Goal: Find specific page/section: Find specific page/section

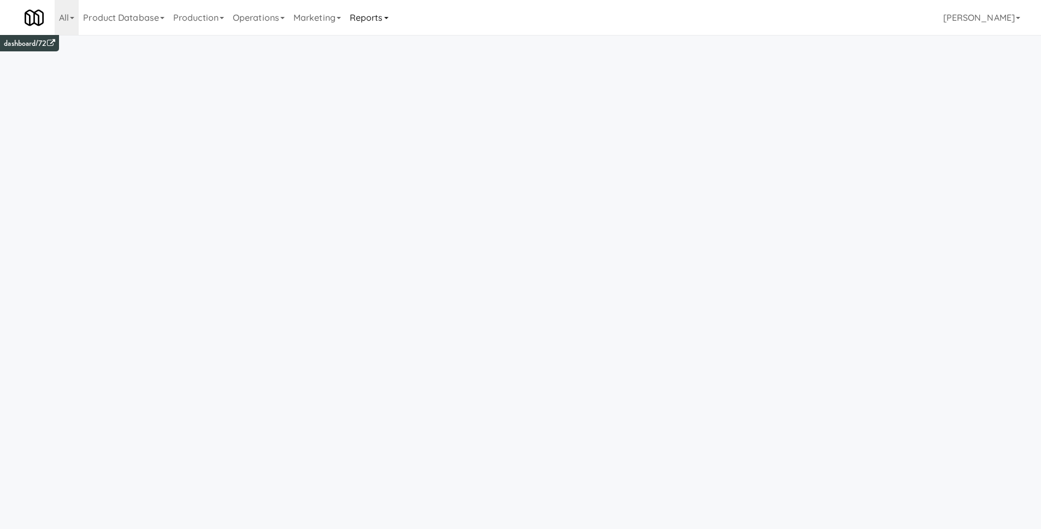
click at [378, 8] on link "Reports" at bounding box center [369, 17] width 48 height 35
click at [394, 87] on link "Payouts" at bounding box center [388, 86] width 87 height 20
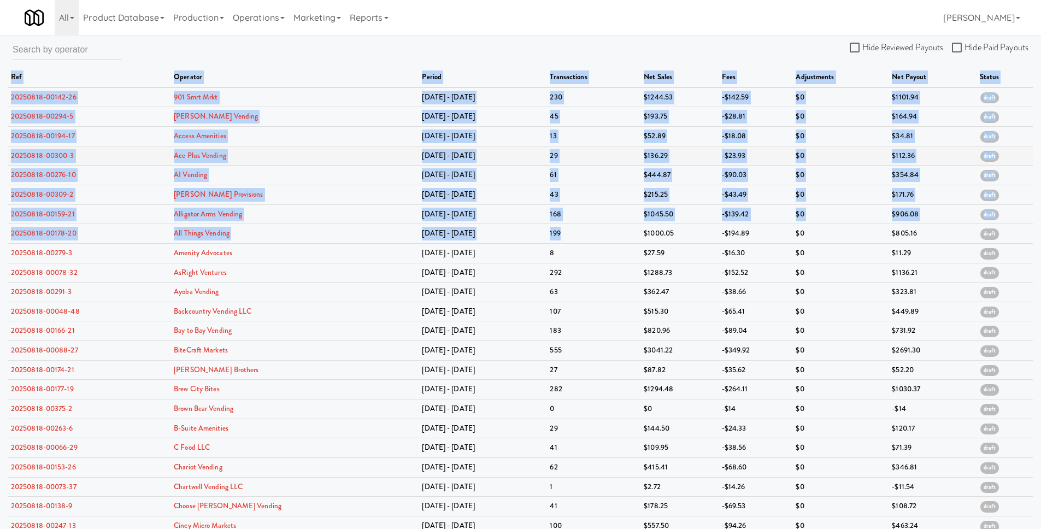
drag, startPoint x: 7, startPoint y: 98, endPoint x: 326, endPoint y: 162, distance: 325.0
click at [617, 236] on div "Hide Reviewed Payouts Hide Paid Payouts ref operator period transactions net sa…" at bounding box center [520, 452] width 1041 height 827
click at [106, 95] on td "20250818-00142-26" at bounding box center [89, 97] width 163 height 20
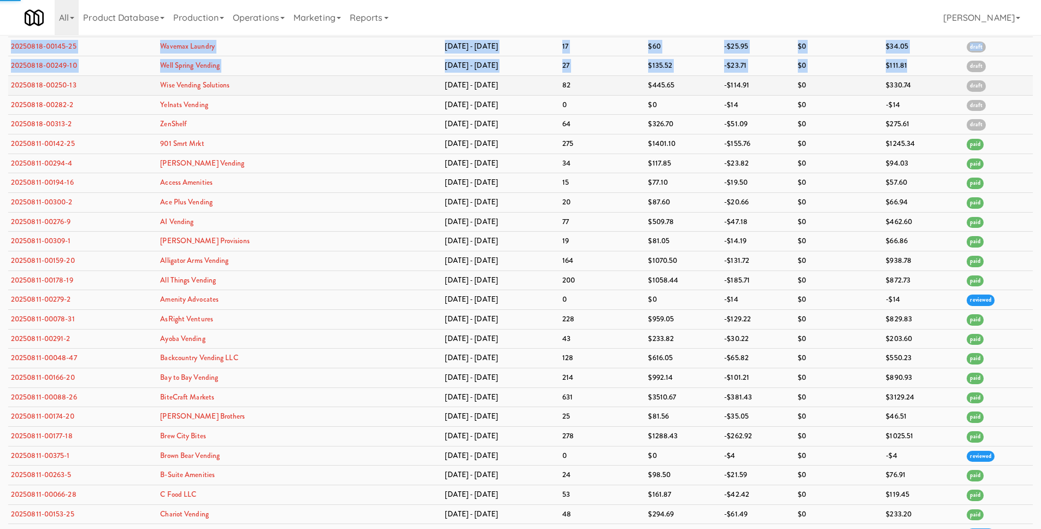
scroll to position [3243, 0]
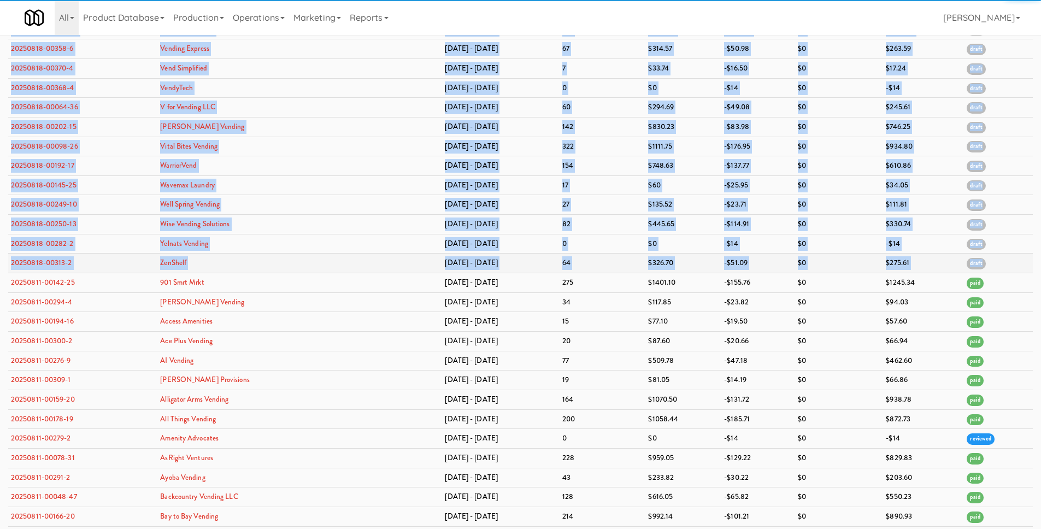
drag, startPoint x: 7, startPoint y: 99, endPoint x: 976, endPoint y: 266, distance: 983.9
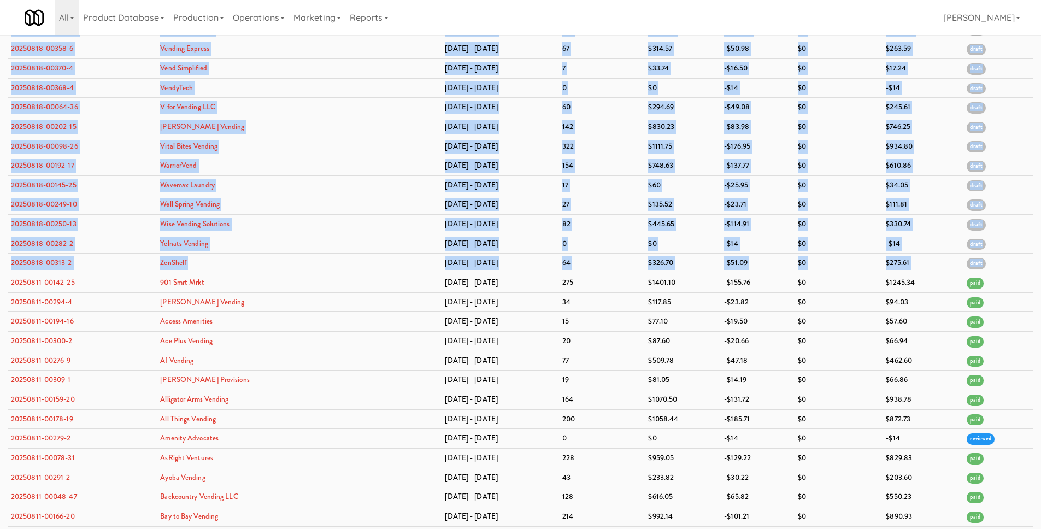
copy table "ref operator period transactions net sales fees adjustments net payout status 2…"
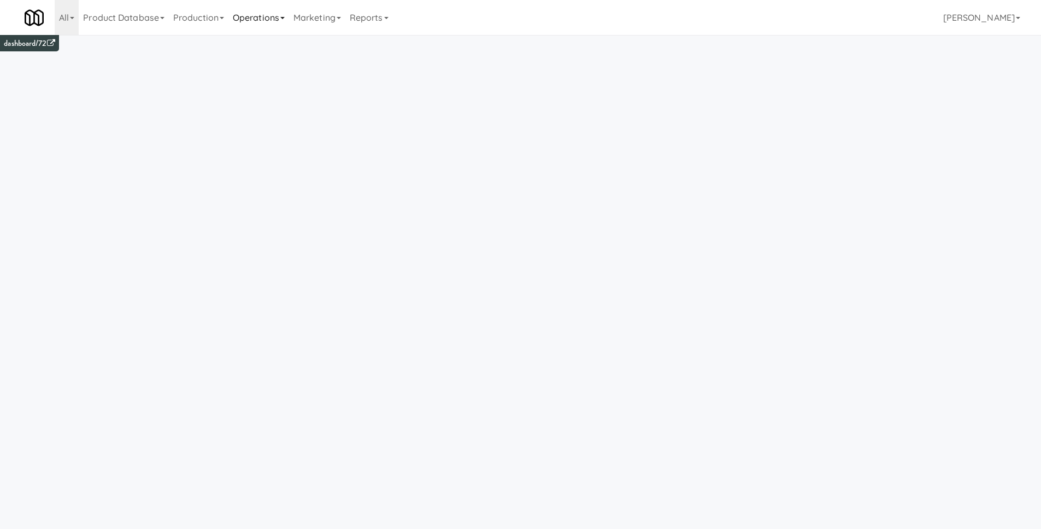
click at [241, 24] on link "Operations" at bounding box center [258, 17] width 61 height 35
click at [256, 49] on link "Sites" at bounding box center [271, 48] width 87 height 20
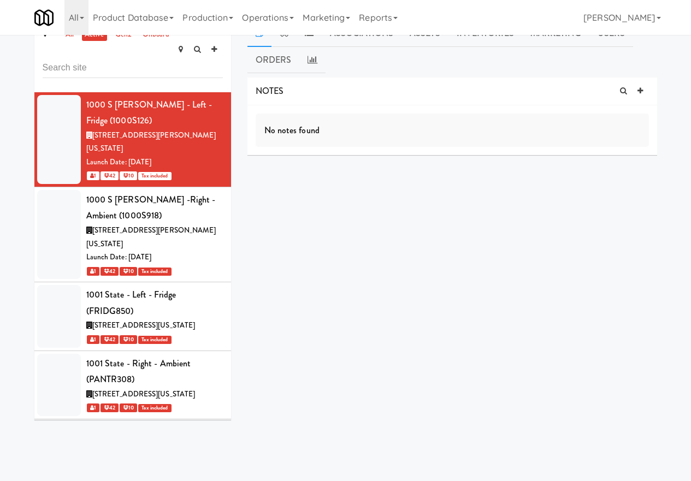
scroll to position [35, 0]
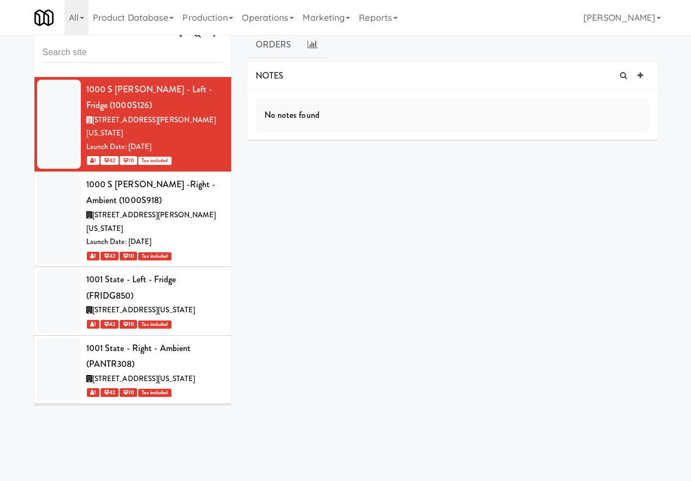
click at [135, 176] on div "1000 S [PERSON_NAME] -Right - Ambient (1000S918)" at bounding box center [154, 192] width 137 height 32
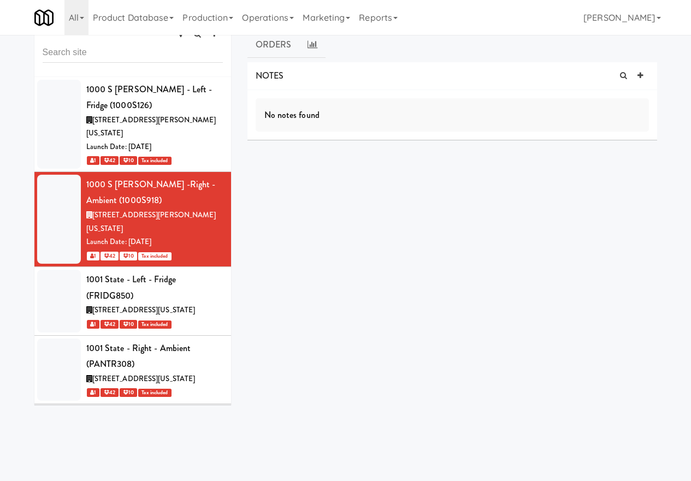
click at [214, 21] on link "Production" at bounding box center [208, 17] width 60 height 35
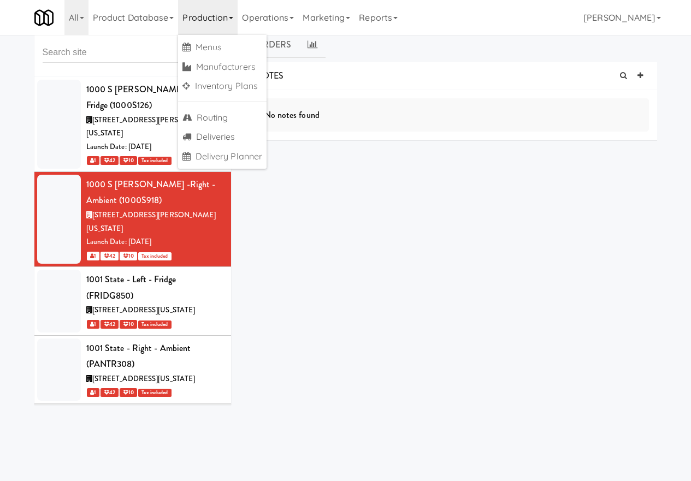
click at [259, 20] on link "Operations" at bounding box center [268, 17] width 61 height 35
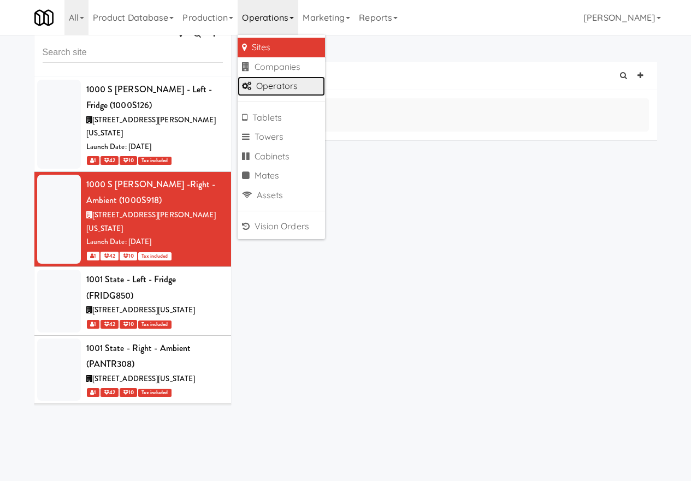
click at [290, 89] on link "Operators" at bounding box center [281, 86] width 87 height 20
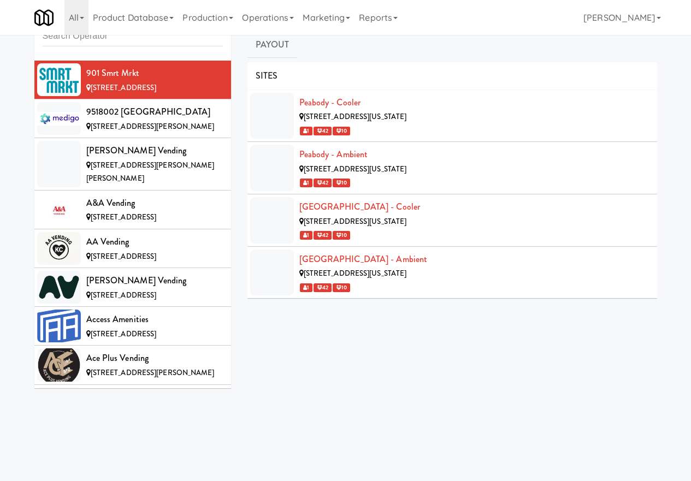
click at [175, 115] on div "9518002 [GEOGRAPHIC_DATA]" at bounding box center [154, 112] width 137 height 16
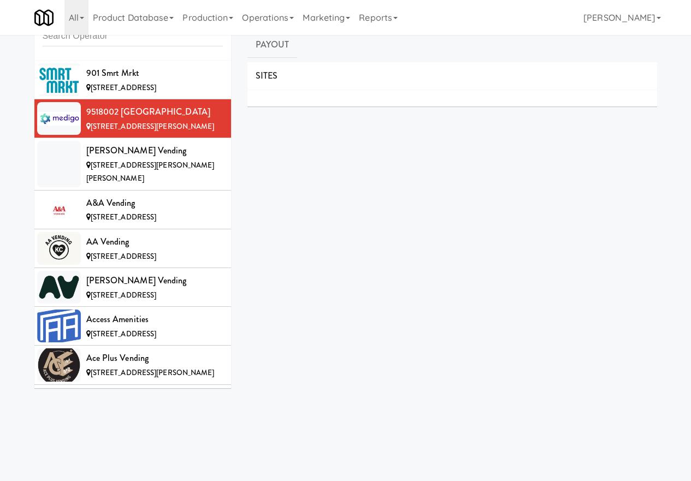
click at [174, 195] on div "A&A Vending" at bounding box center [154, 203] width 137 height 16
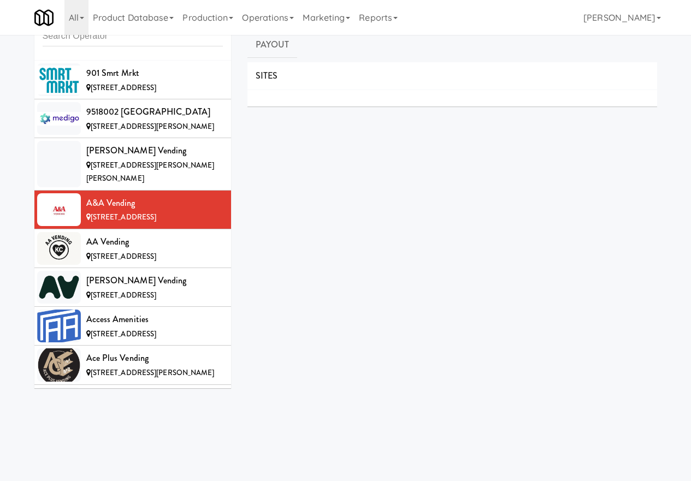
click at [391, 17] on link "Reports" at bounding box center [379, 17] width 48 height 35
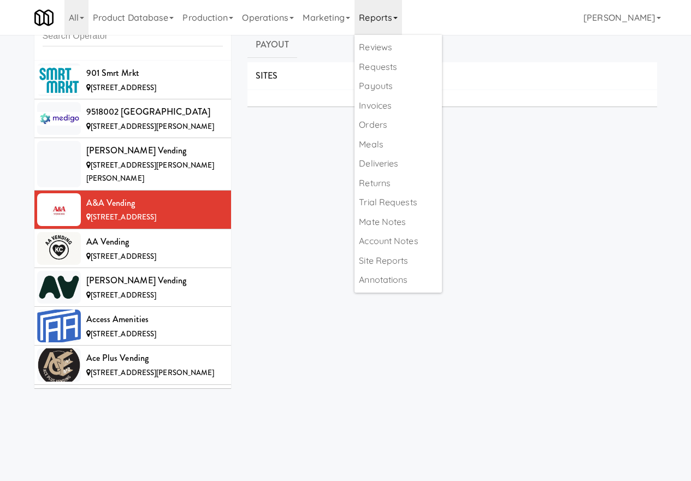
click at [393, 84] on link "Payouts" at bounding box center [398, 86] width 87 height 20
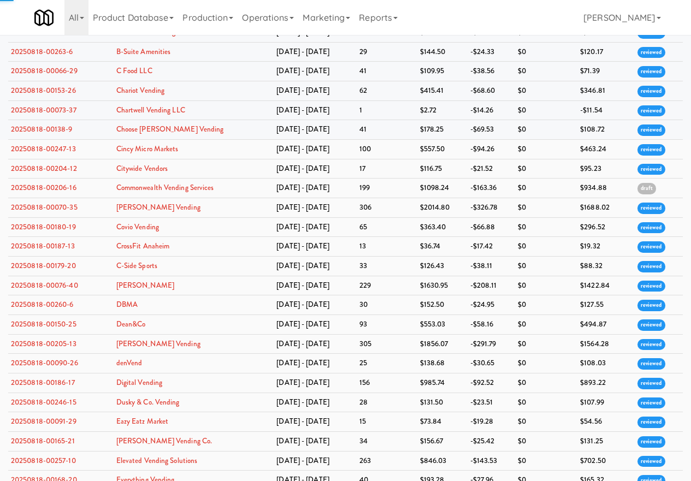
scroll to position [385, 0]
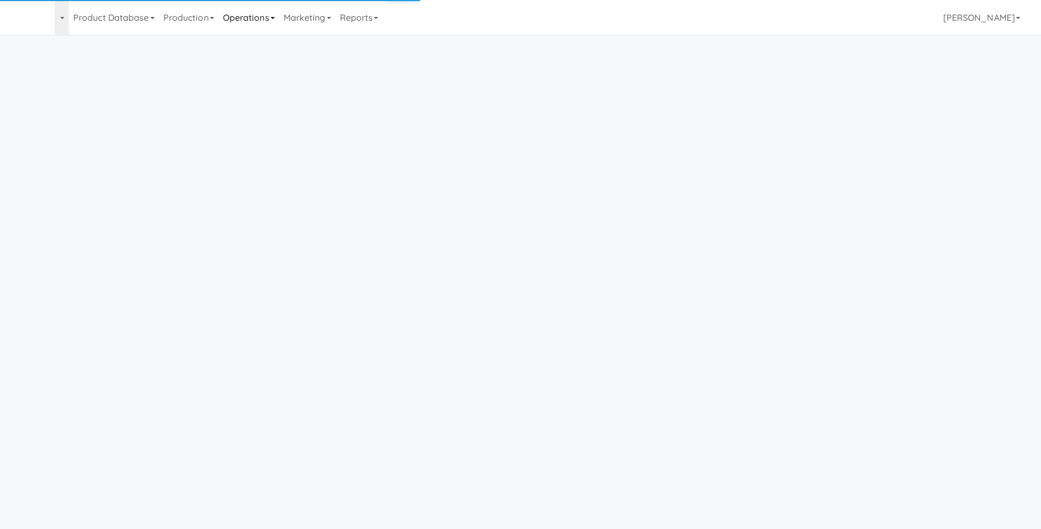
click at [263, 24] on link "Operations" at bounding box center [249, 17] width 61 height 35
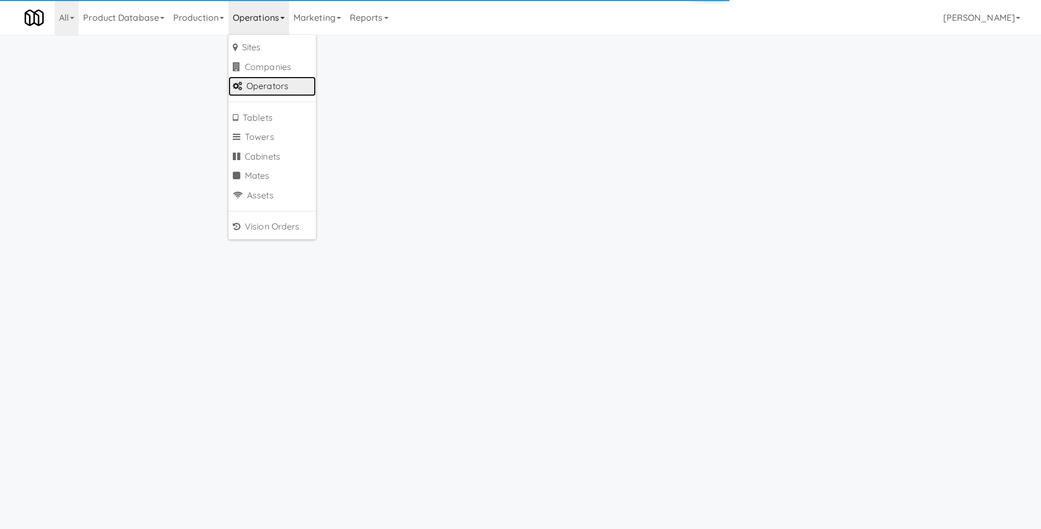
click at [265, 87] on link "Operators" at bounding box center [271, 86] width 87 height 20
